Goal: Find specific page/section: Find specific page/section

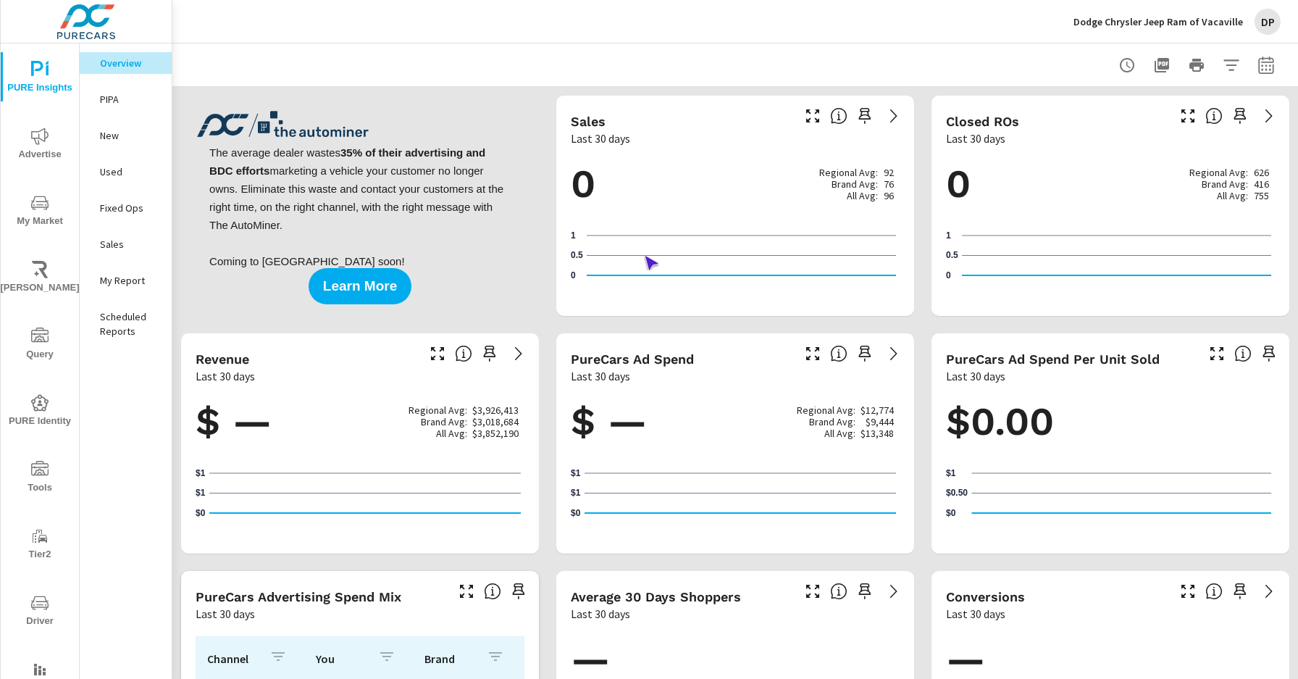
click at [37, 611] on span "Driver" at bounding box center [40, 611] width 70 height 35
